Goal: Navigation & Orientation: Find specific page/section

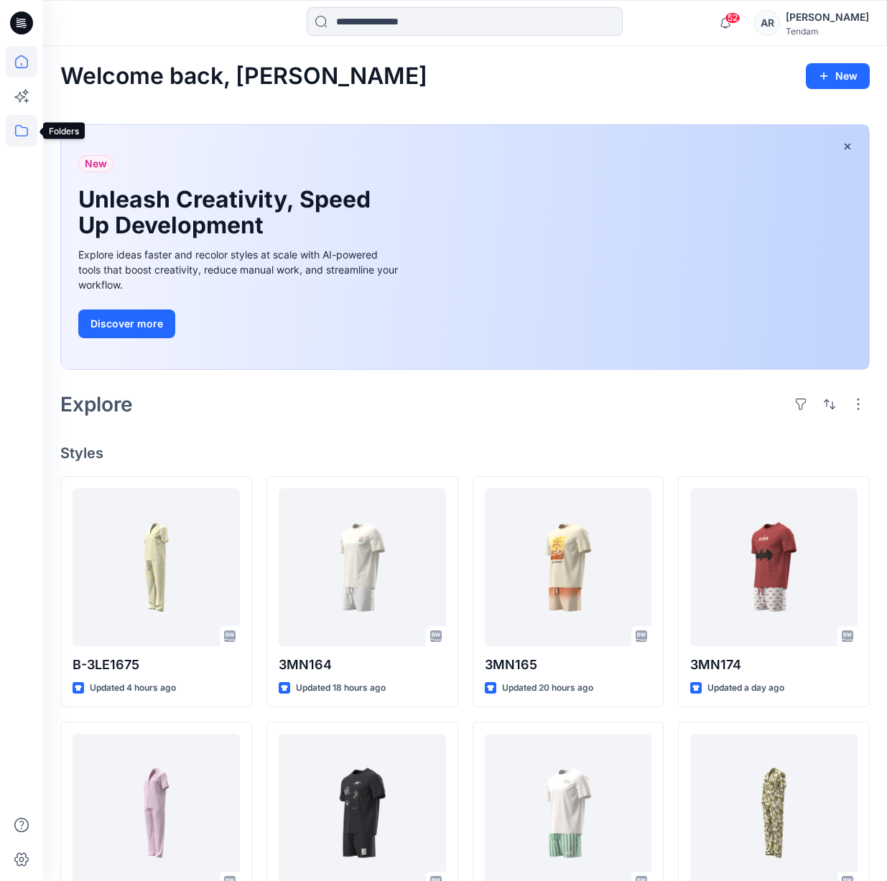
click at [11, 129] on icon at bounding box center [22, 131] width 32 height 32
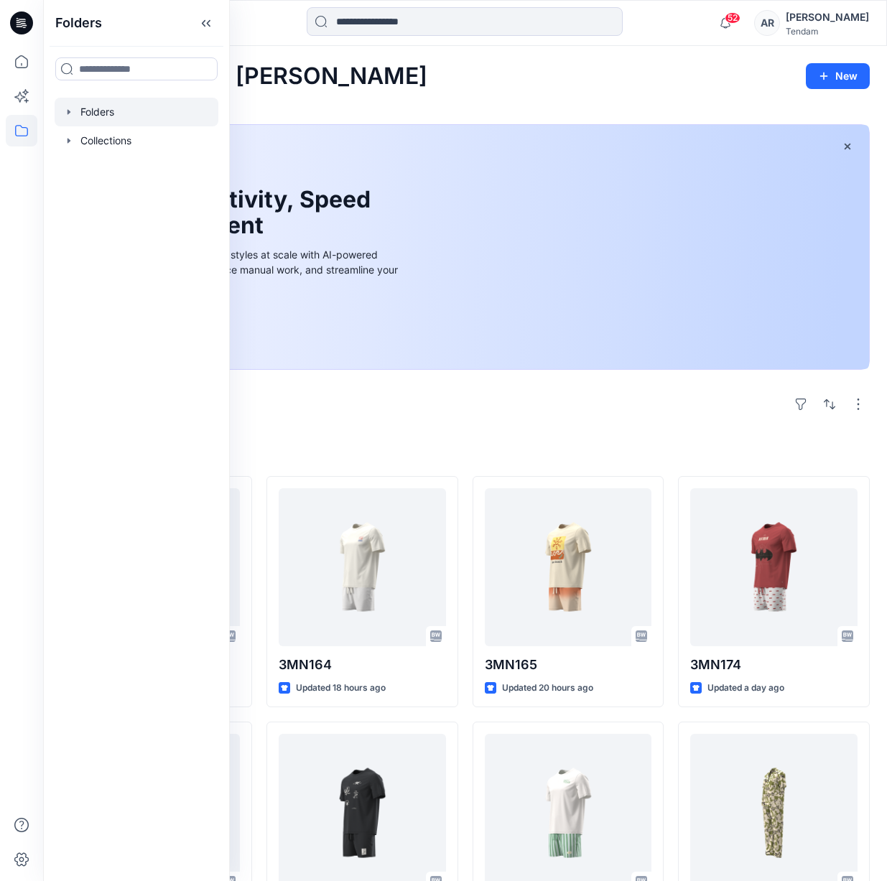
click at [111, 111] on div at bounding box center [137, 112] width 164 height 29
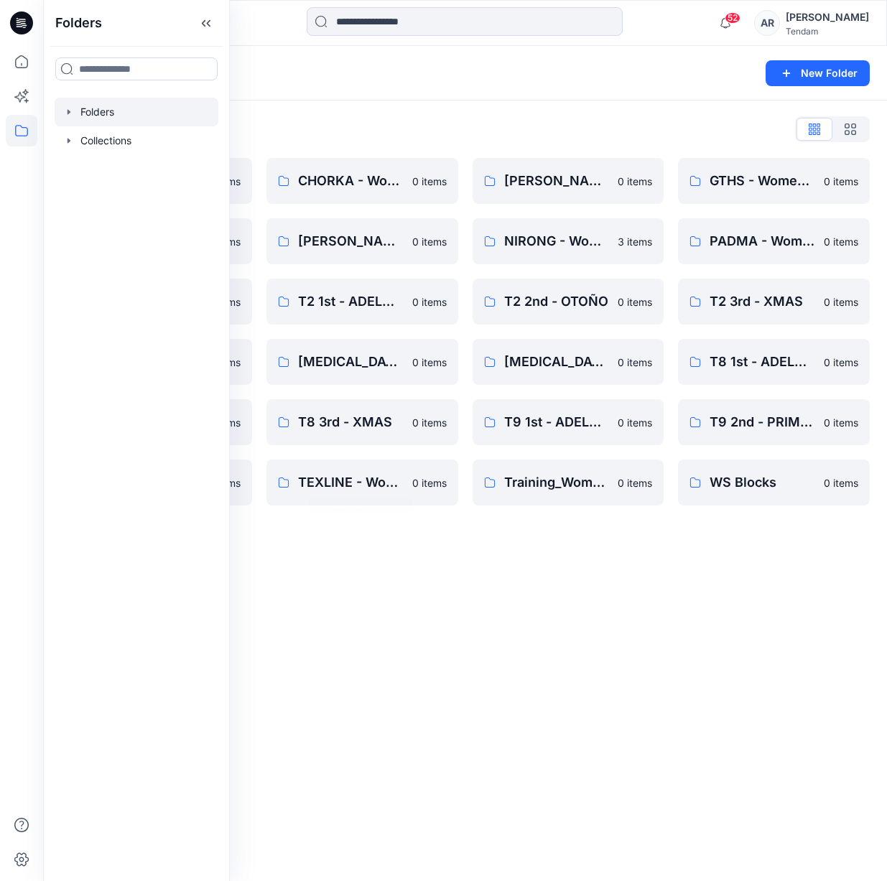
click at [429, 615] on div "Folders New Folder Folders List 00_BW Support 0 items [PERSON_NAME]'s Personal …" at bounding box center [465, 463] width 844 height 835
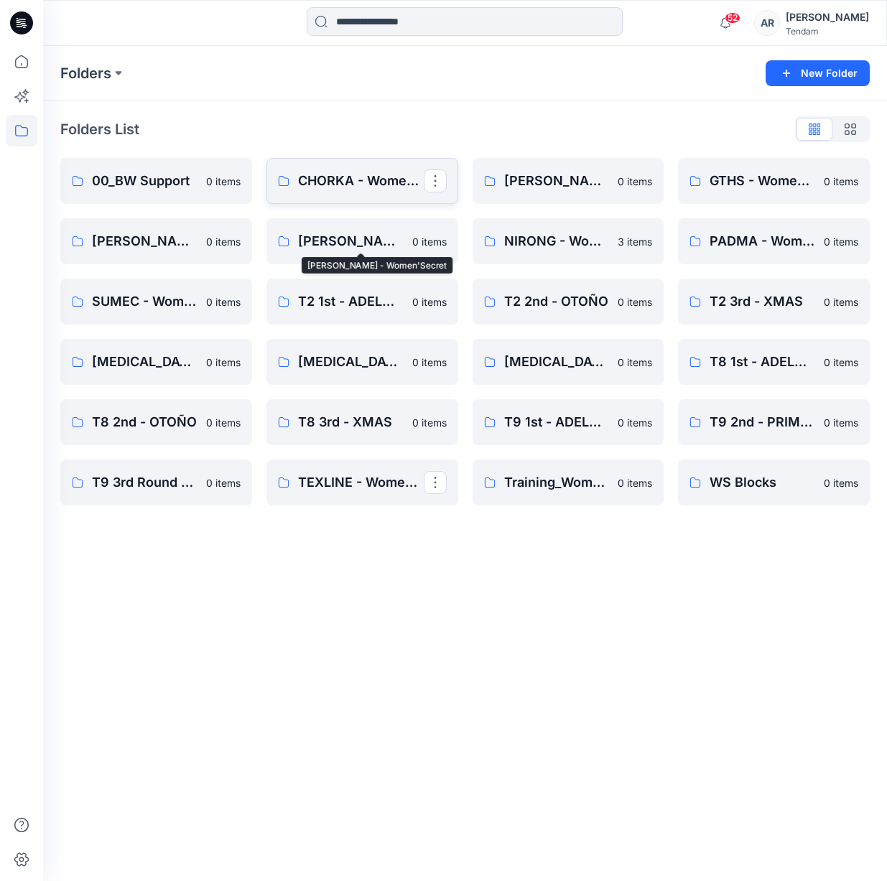
click at [353, 179] on p "CHORKA - Women'Secret" at bounding box center [361, 181] width 126 height 20
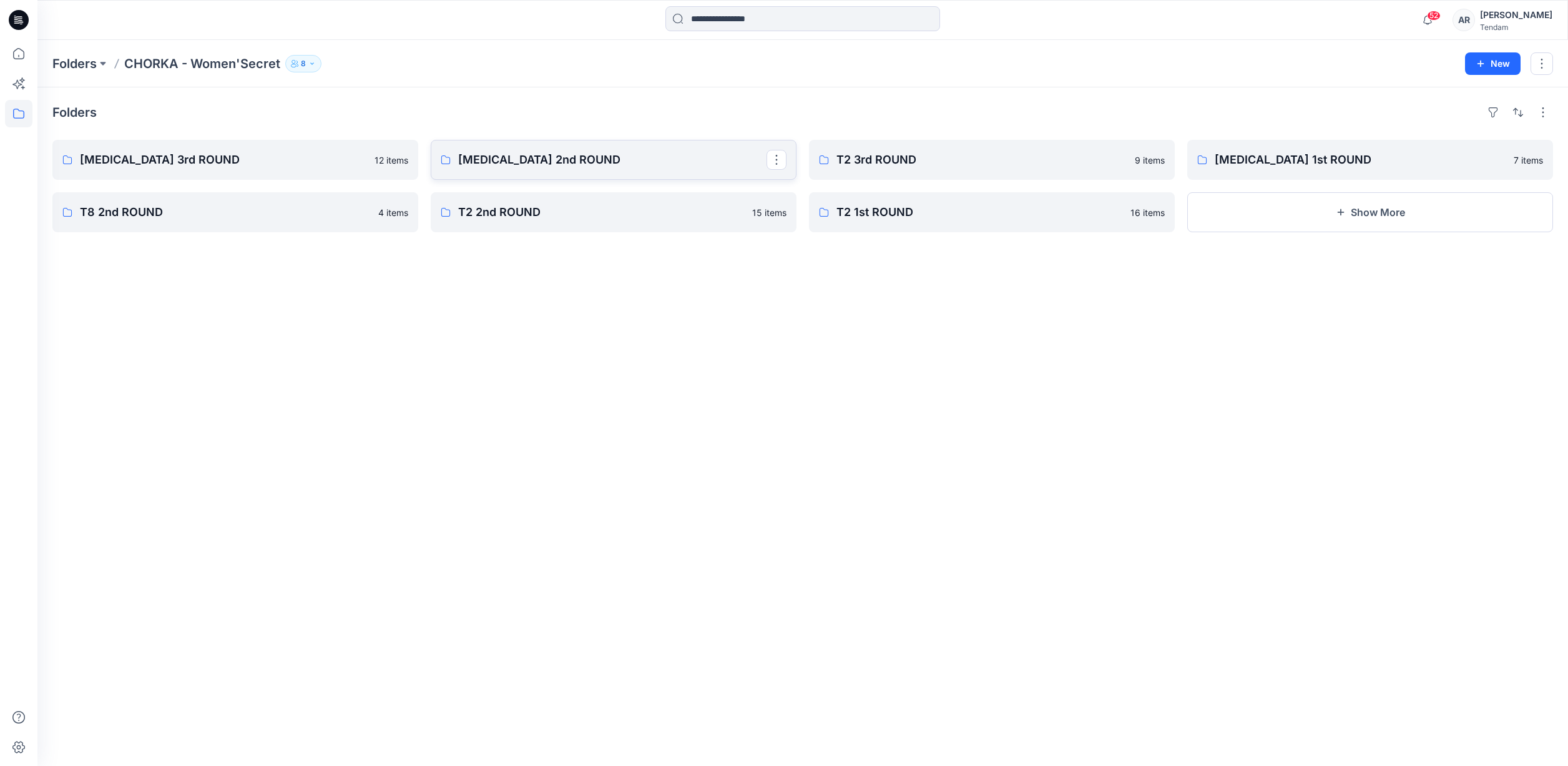
click at [601, 170] on link "[MEDICAL_DATA] 2nd ROUND" at bounding box center [614, 160] width 366 height 40
click at [770, 155] on p "[MEDICAL_DATA] 1st ROUND" at bounding box center [1369, 160] width 309 height 17
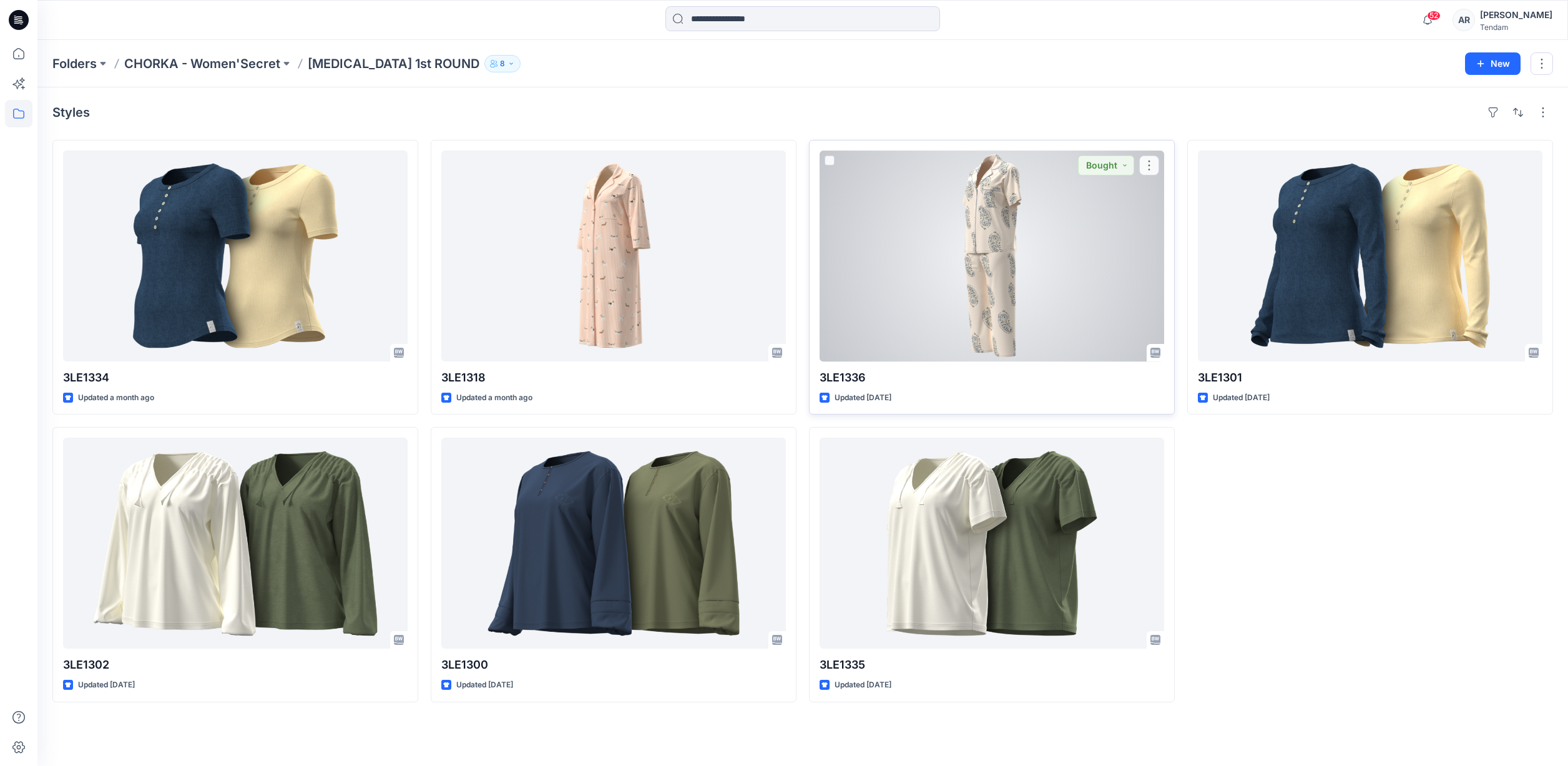
click at [770, 262] on div at bounding box center [992, 256] width 344 height 211
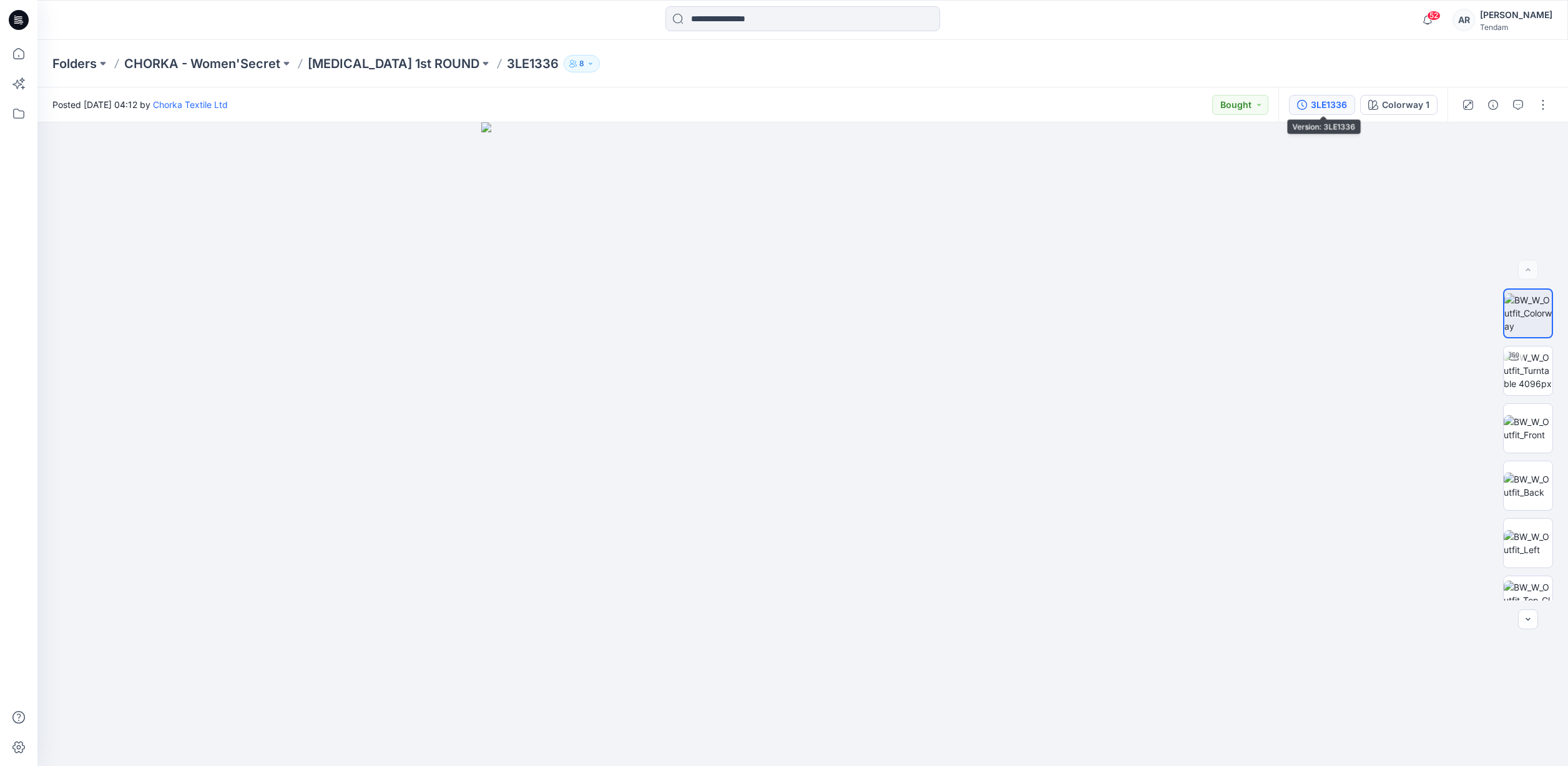
click at [770, 105] on icon "button" at bounding box center [1302, 104] width 10 height 10
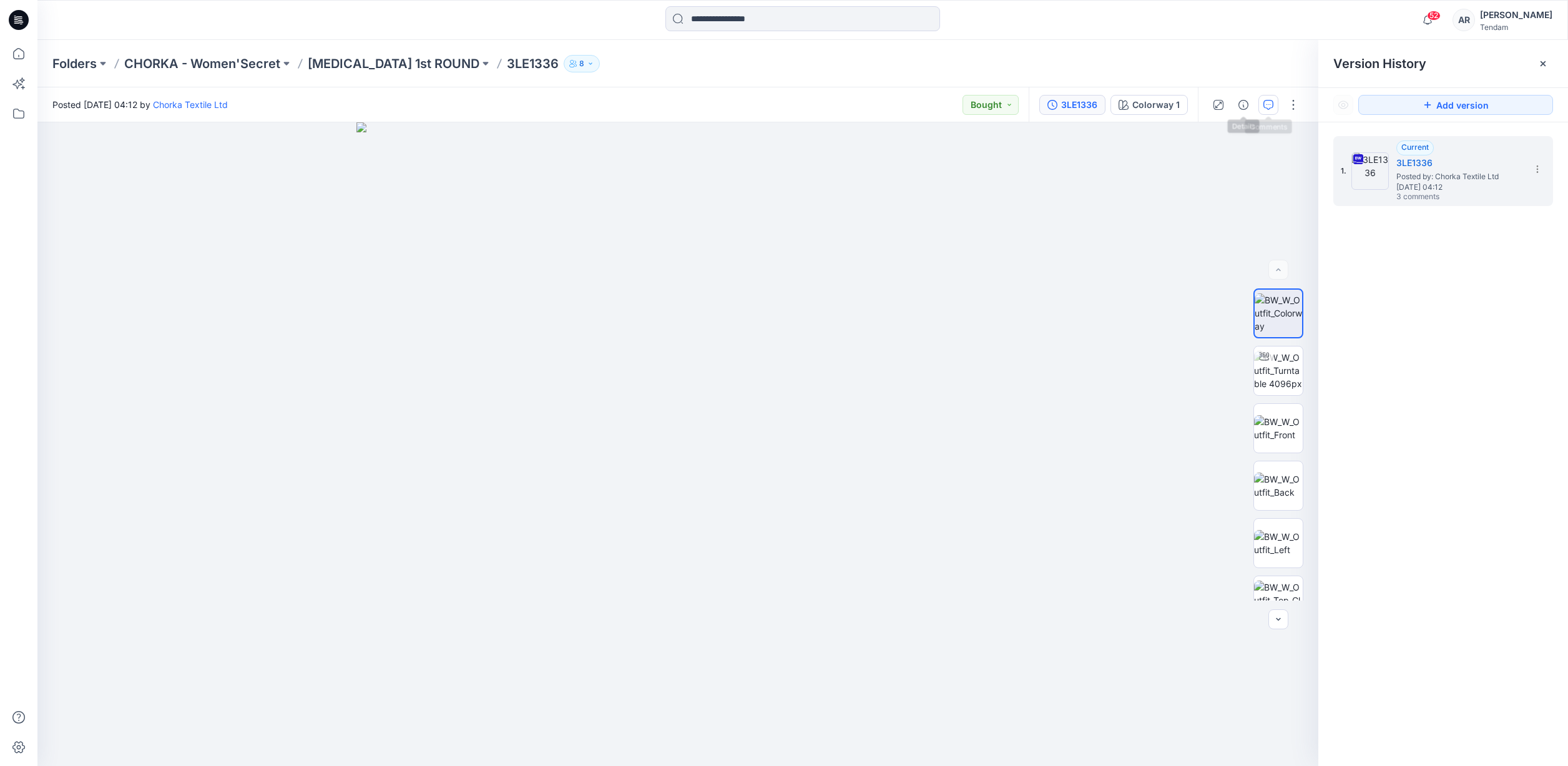
click at [770, 107] on button "button" at bounding box center [1268, 104] width 20 height 20
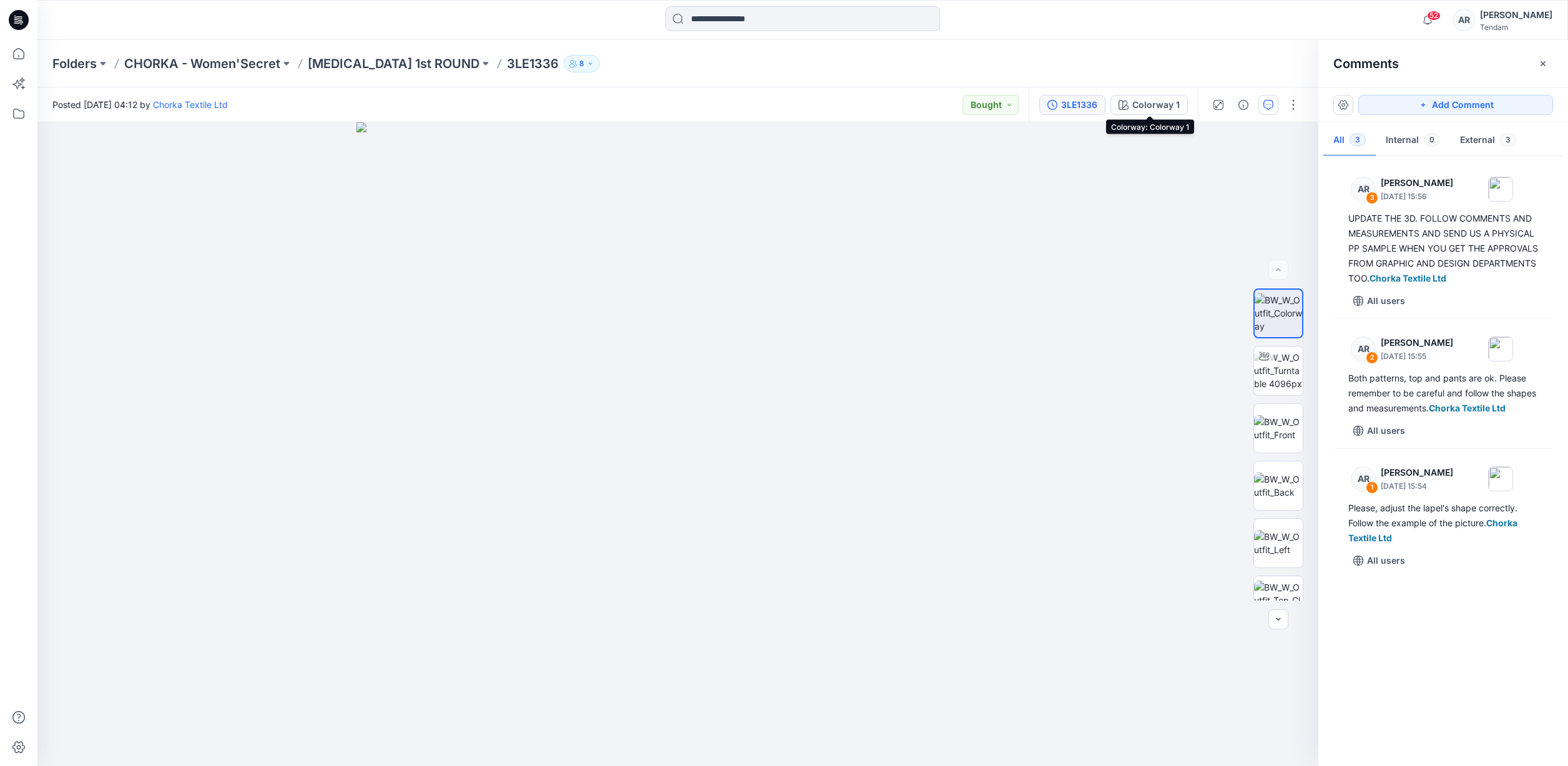
click at [770, 102] on div "3LE1336" at bounding box center [1080, 105] width 37 height 14
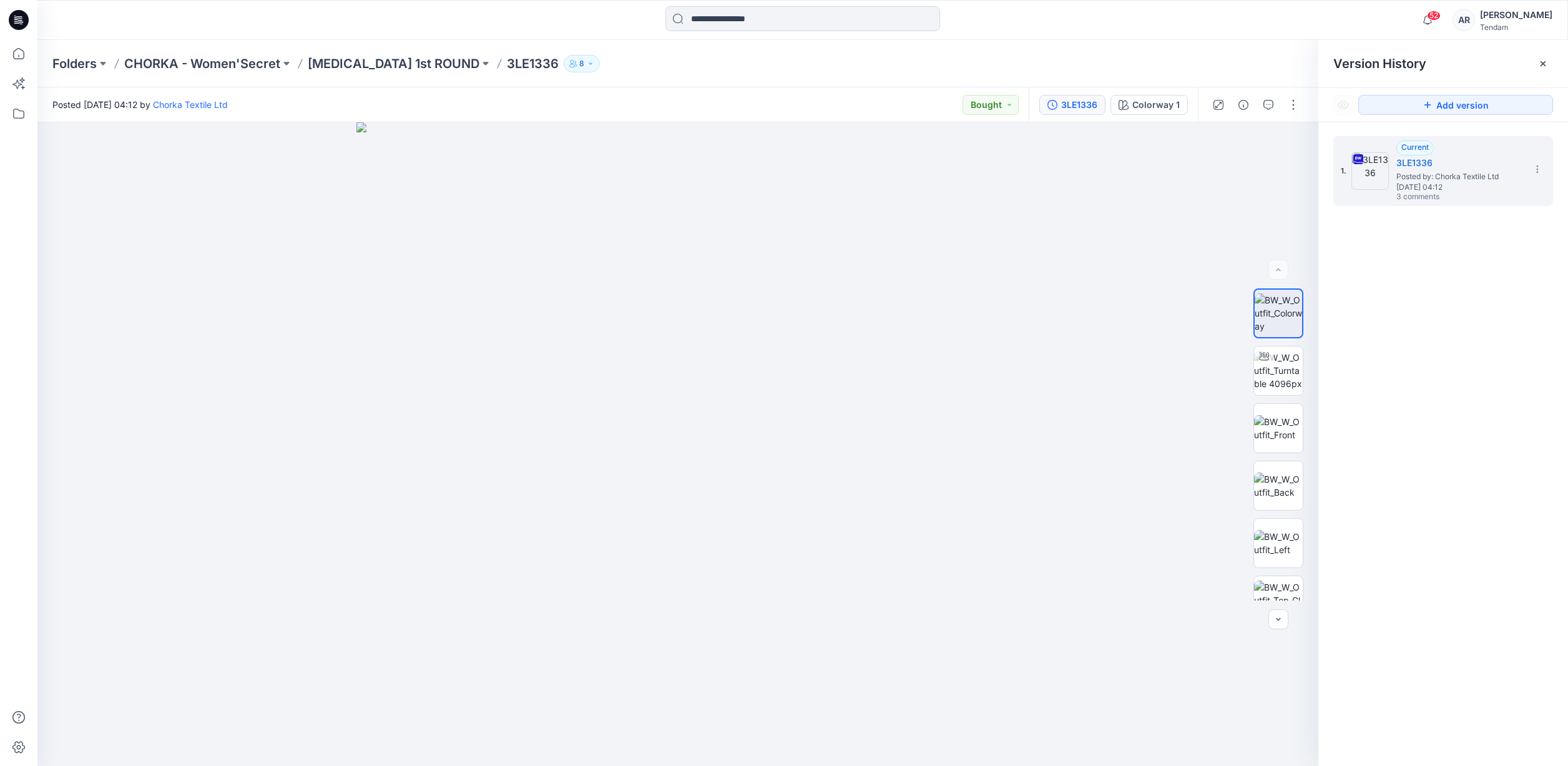
click at [770, 23] on div at bounding box center [802, 20] width 766 height 28
